Goal: Information Seeking & Learning: Learn about a topic

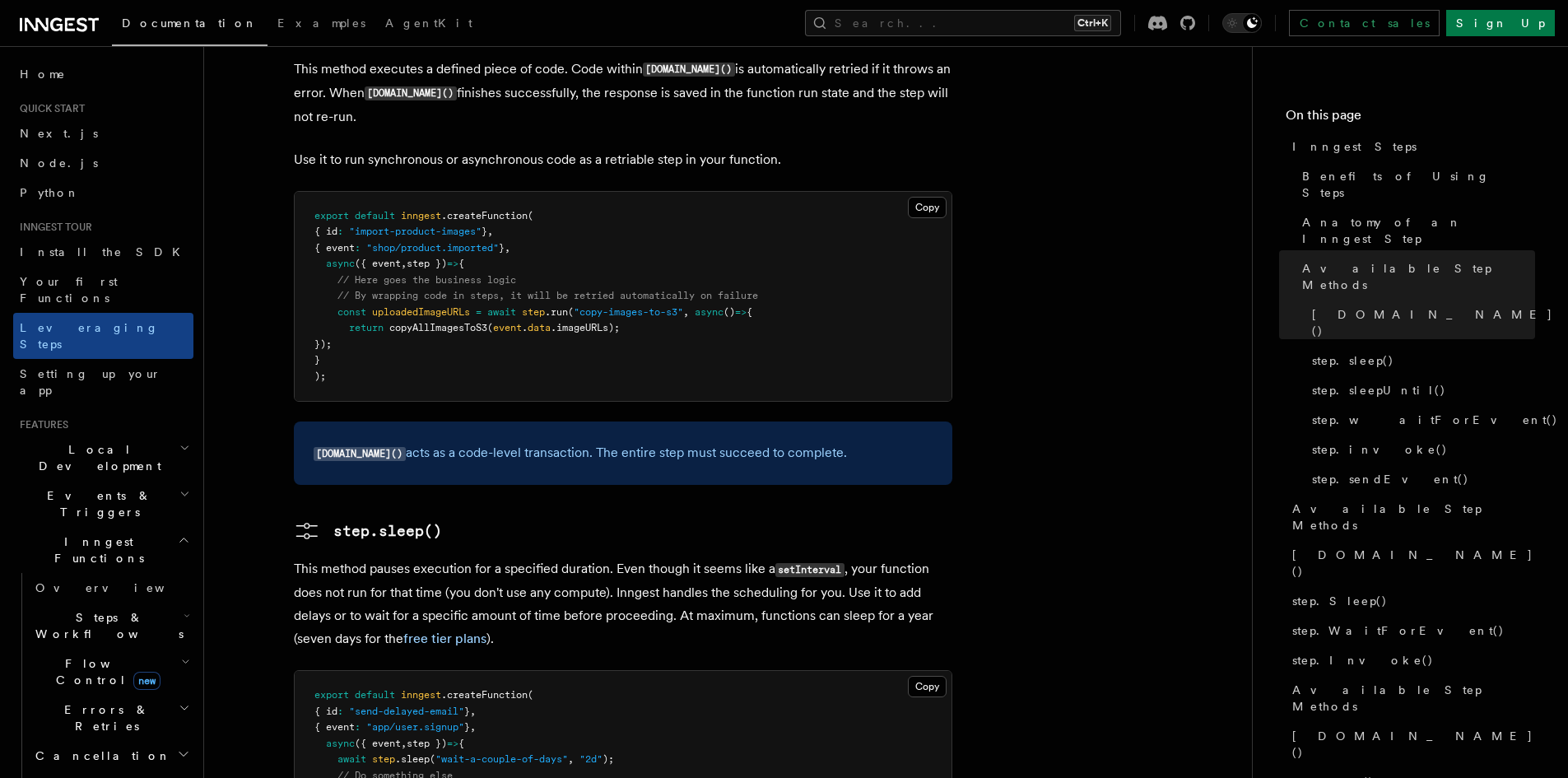
scroll to position [1728, 0]
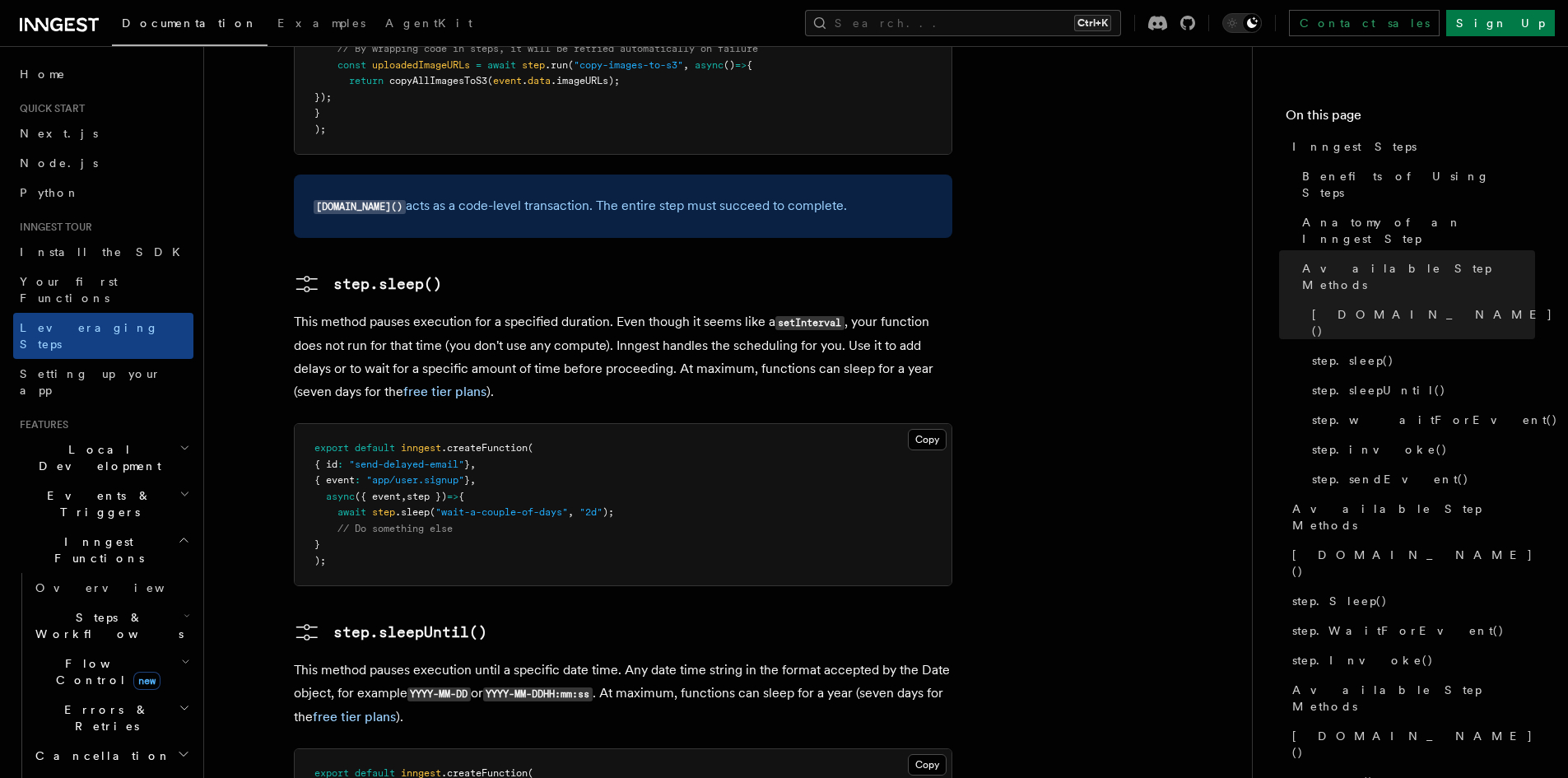
click at [74, 655] on span "Flow Control new" at bounding box center [105, 671] width 152 height 33
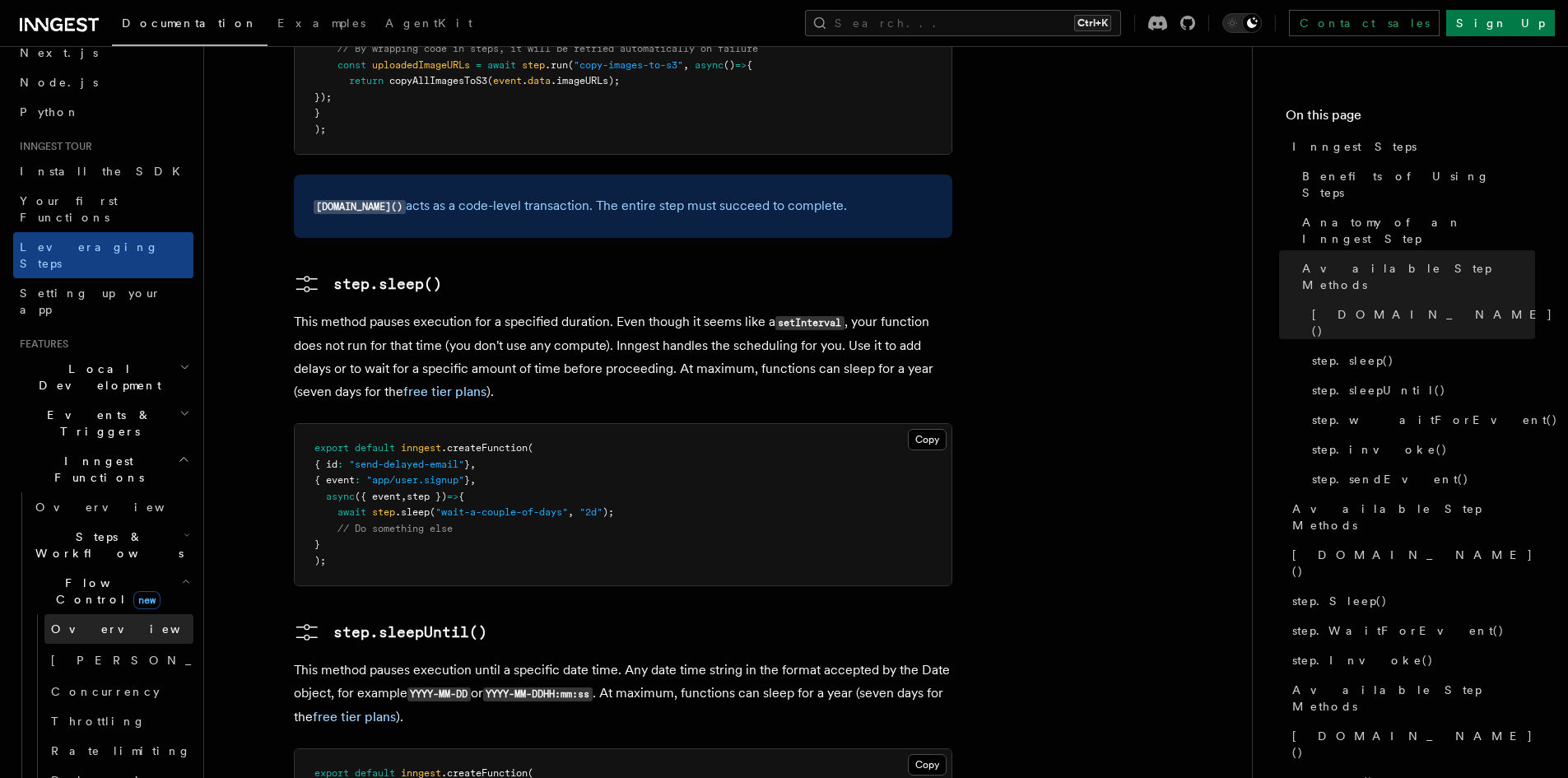
scroll to position [83, 0]
click at [113, 683] on span "Concurrency" at bounding box center [106, 690] width 109 height 13
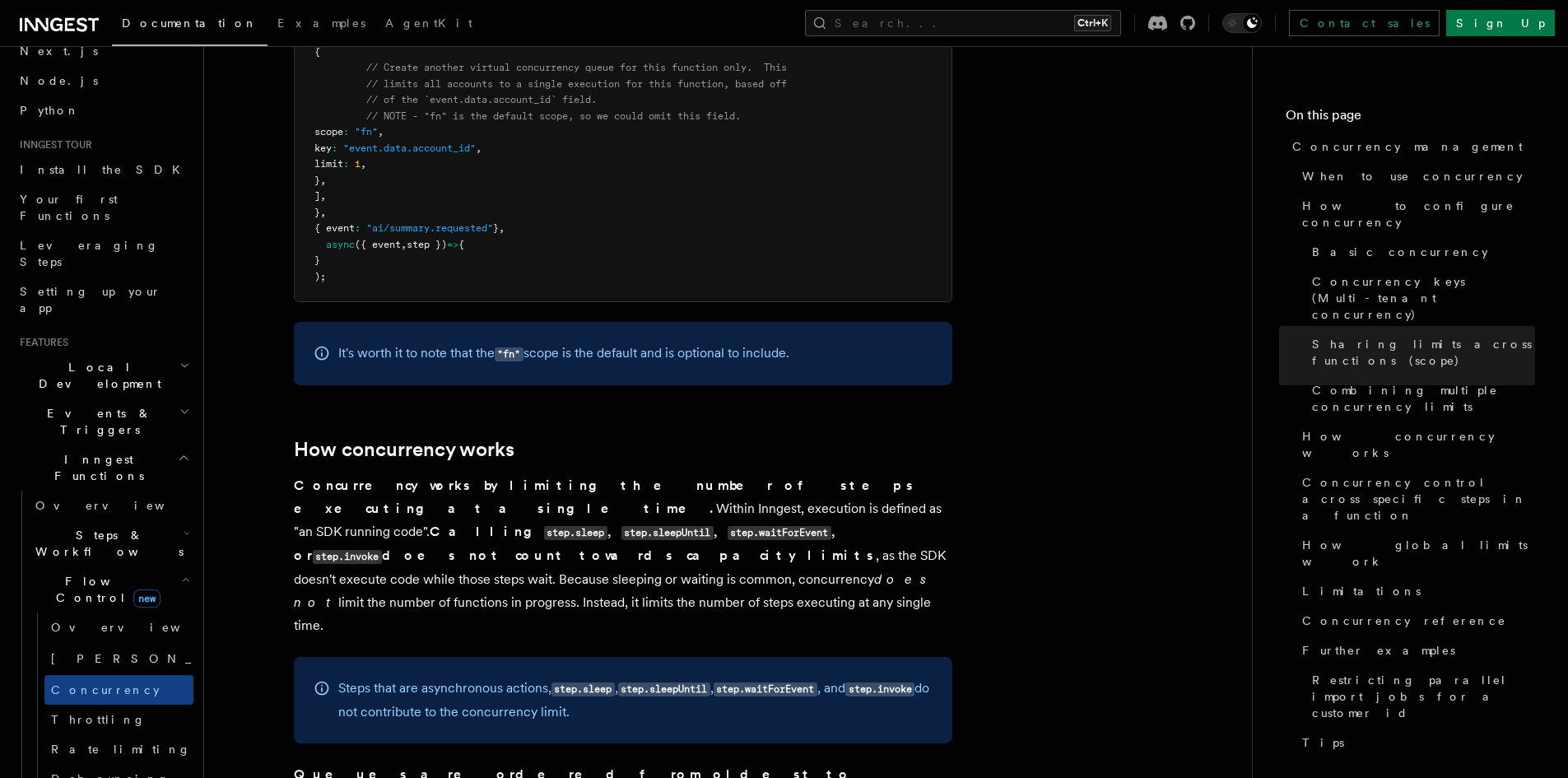
scroll to position [3127, 0]
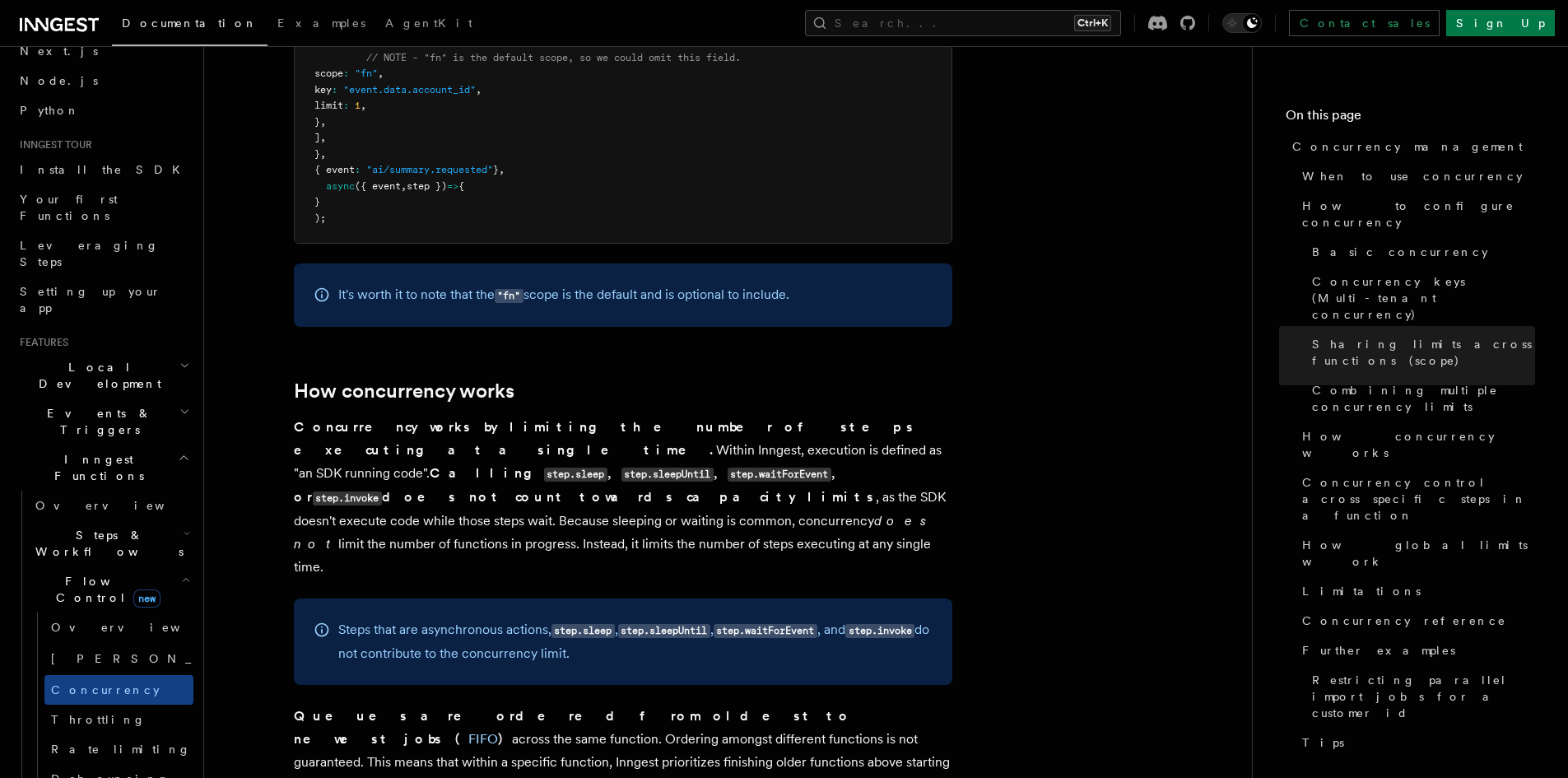
click at [181, 573] on icon "button" at bounding box center [185, 580] width 9 height 13
click at [183, 527] on icon "button" at bounding box center [187, 534] width 7 height 13
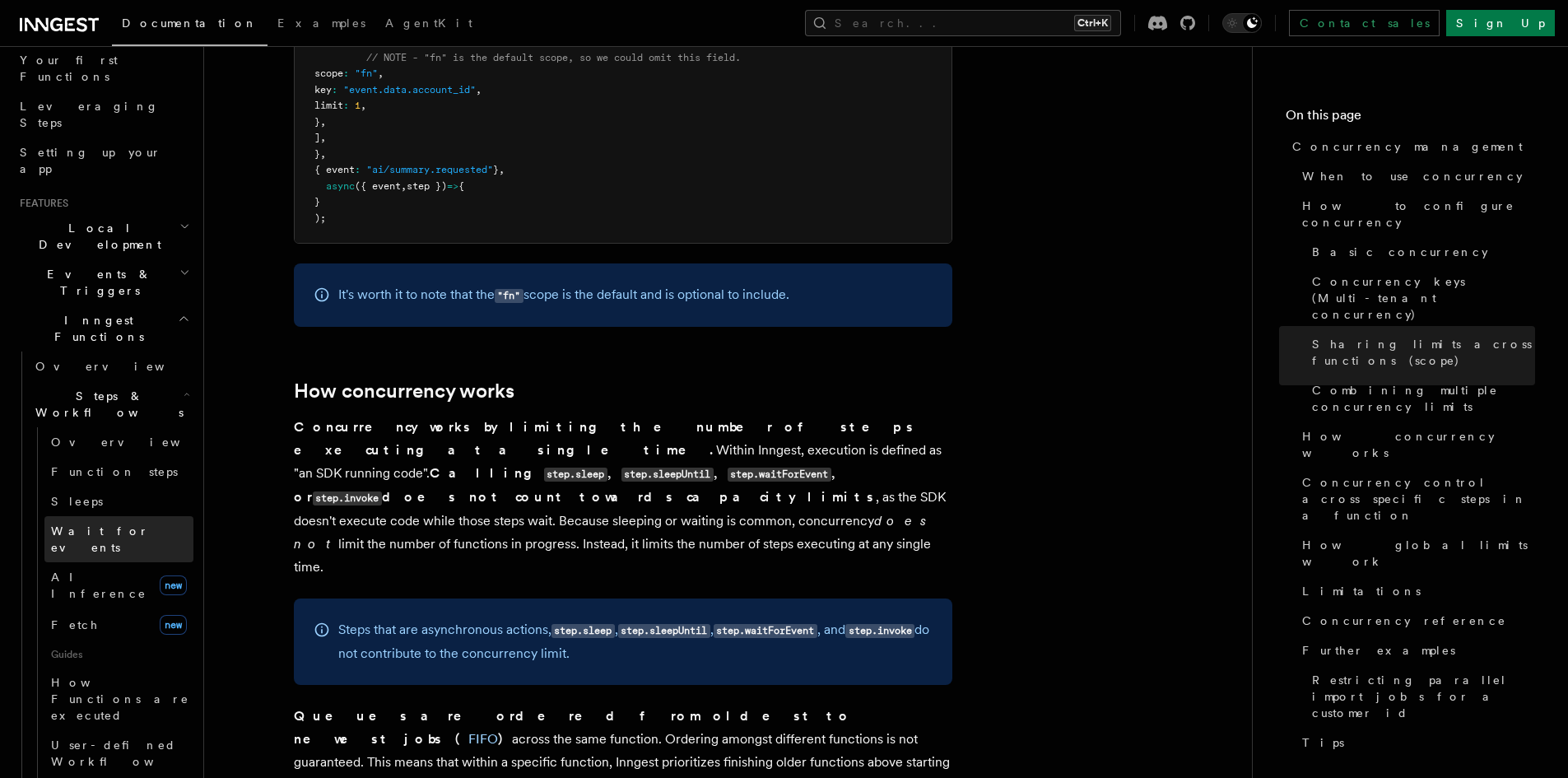
scroll to position [247, 0]
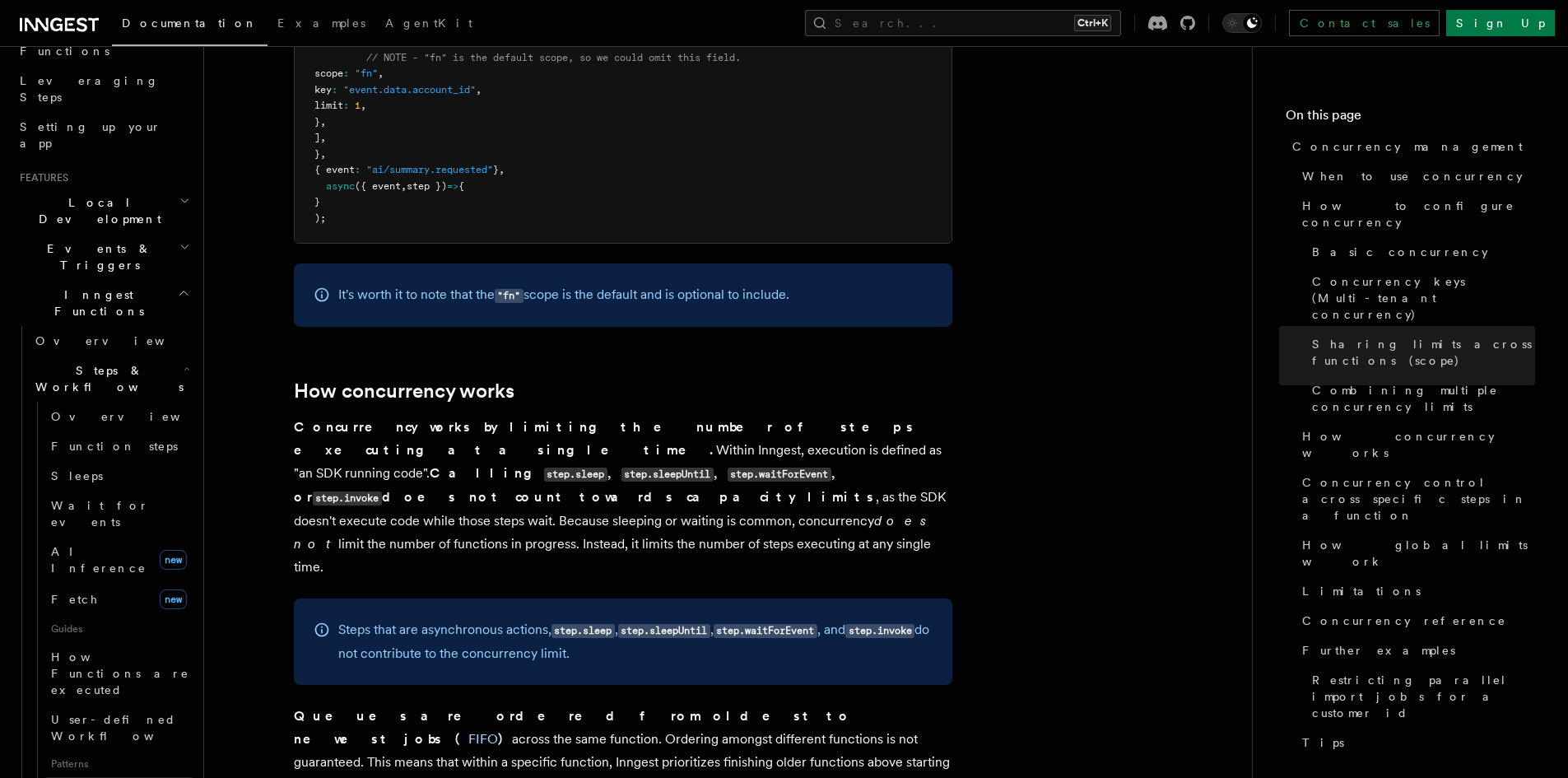
click at [112, 777] on span "Parallel steps" at bounding box center [116, 792] width 131 height 13
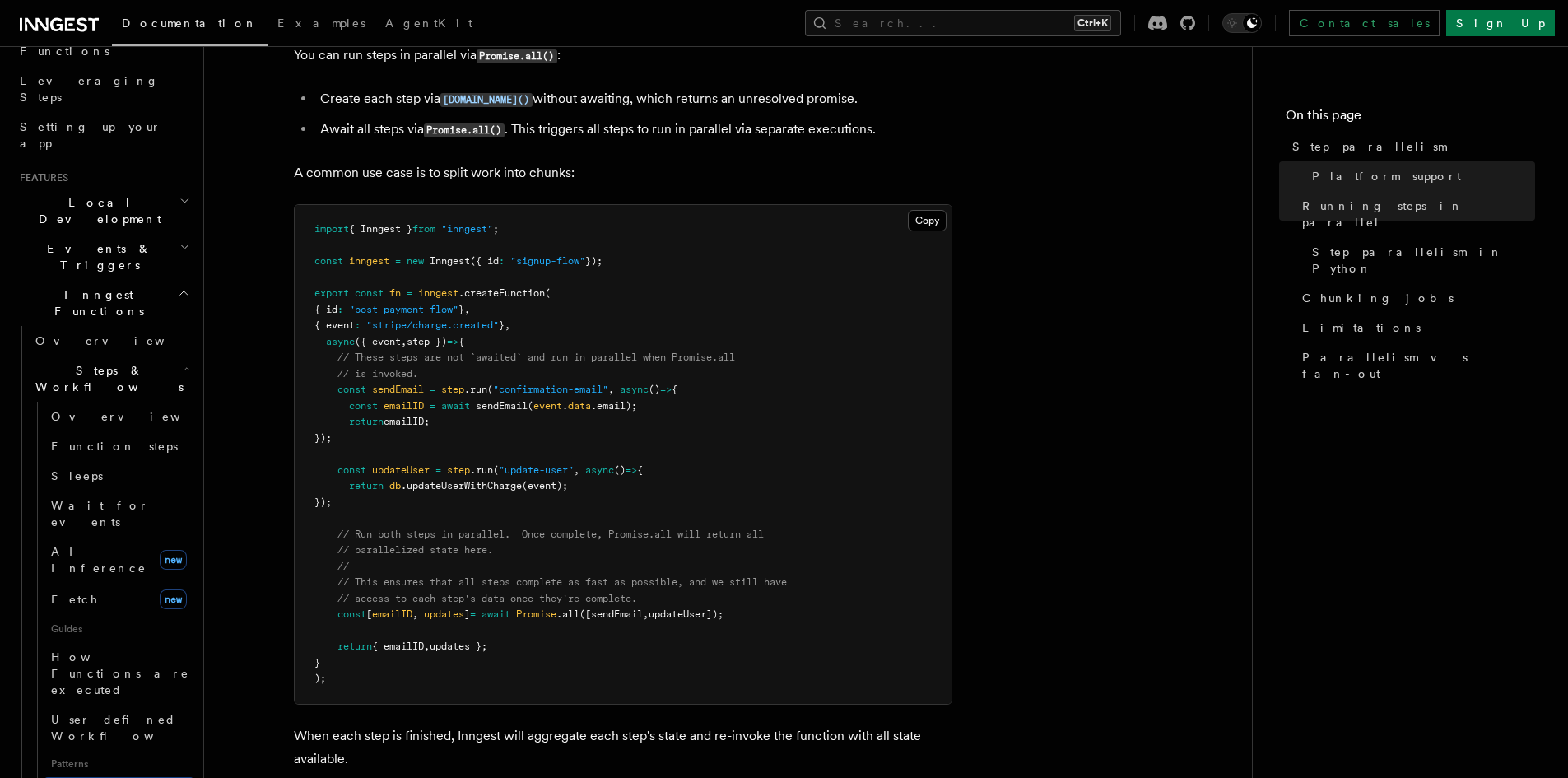
scroll to position [411, 0]
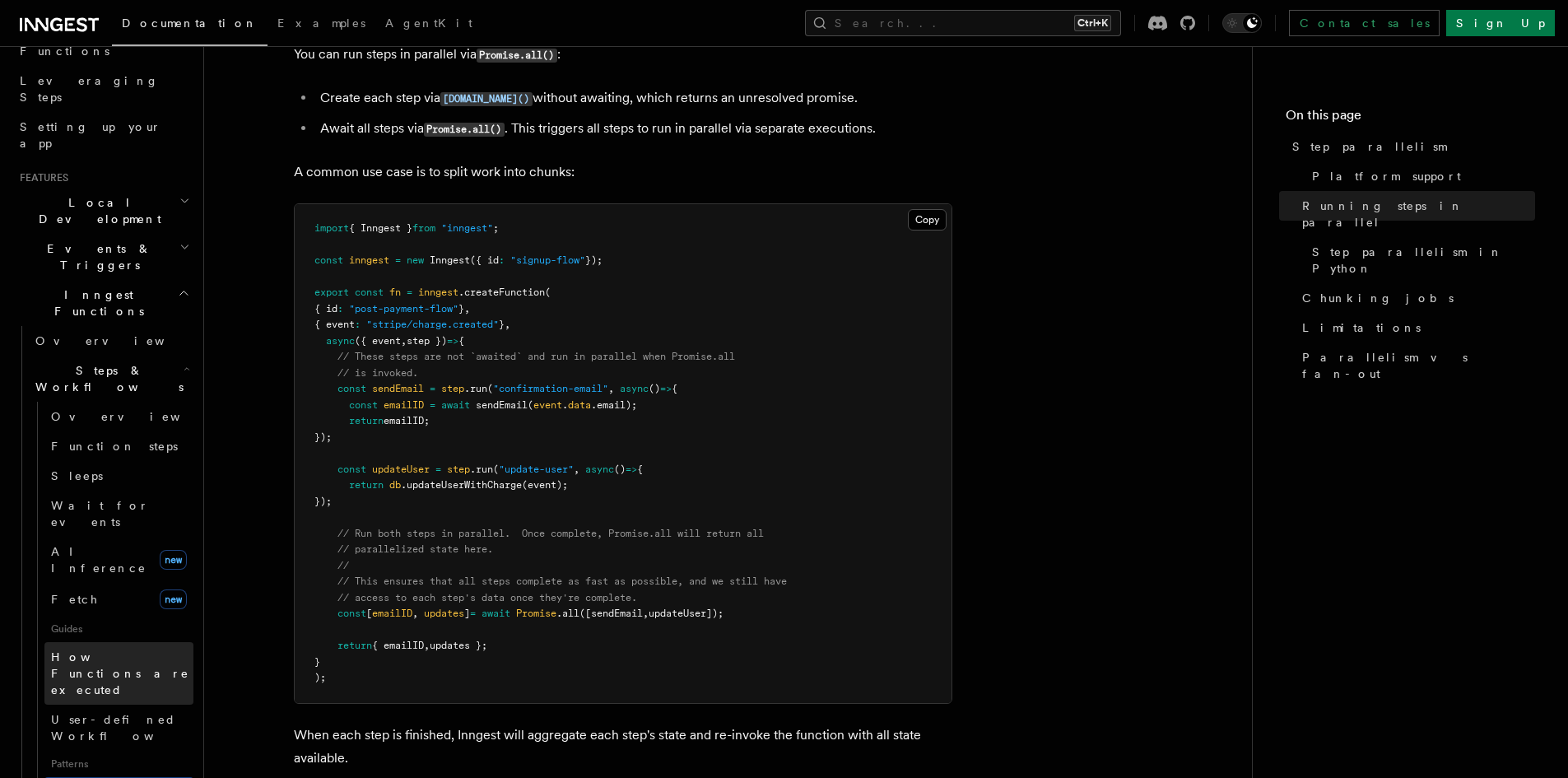
click at [140, 648] on span "How Functions are executed" at bounding box center [122, 673] width 142 height 50
